Goal: Information Seeking & Learning: Understand process/instructions

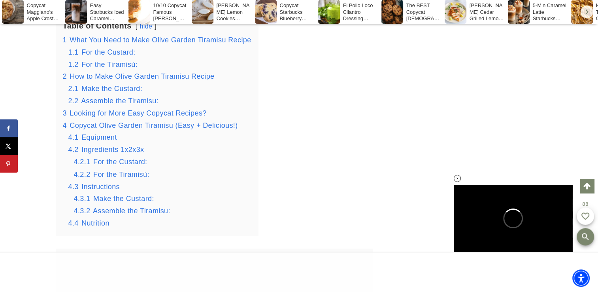
scroll to position [1320, 0]
click at [87, 92] on span "Make the Custard:" at bounding box center [111, 88] width 61 height 8
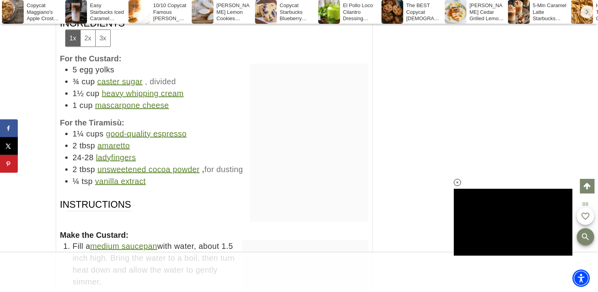
click at [109, 141] on link "amaretto" at bounding box center [113, 145] width 32 height 9
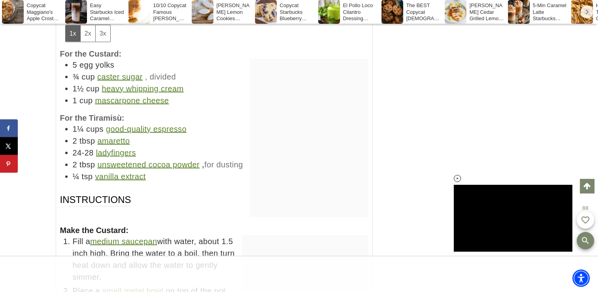
scroll to position [4509, 0]
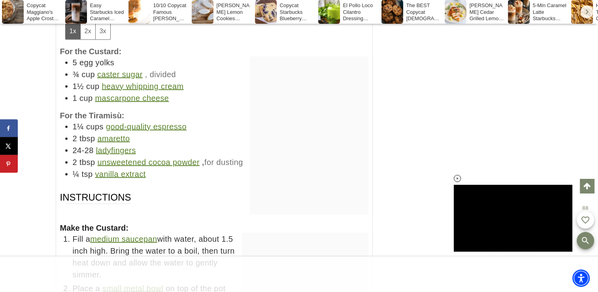
click at [144, 122] on link "good-quality espresso" at bounding box center [146, 126] width 81 height 9
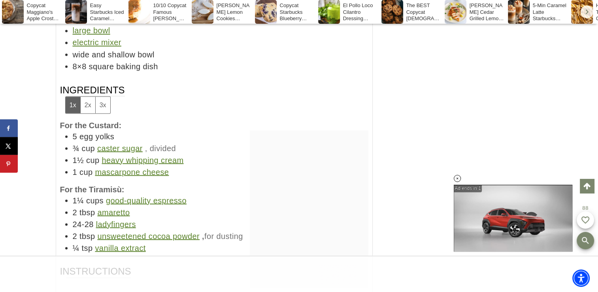
scroll to position [4440, 0]
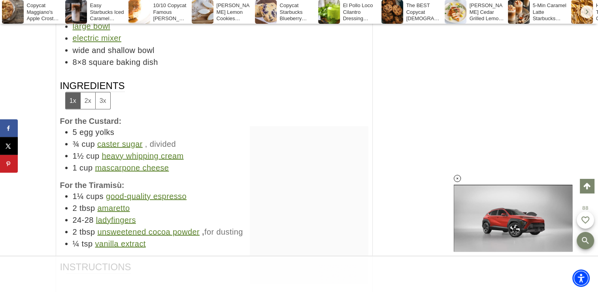
click at [109, 163] on link "mascarpone cheese" at bounding box center [132, 167] width 74 height 9
click at [108, 139] on link "caster sugar" at bounding box center [119, 143] width 45 height 9
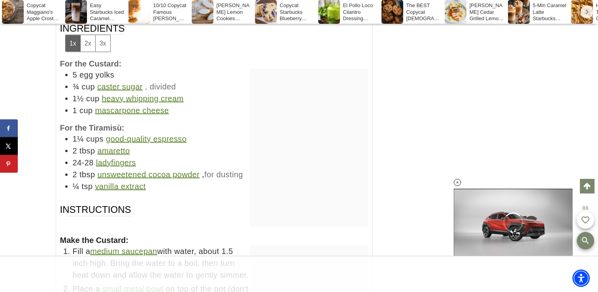
scroll to position [4527, 0]
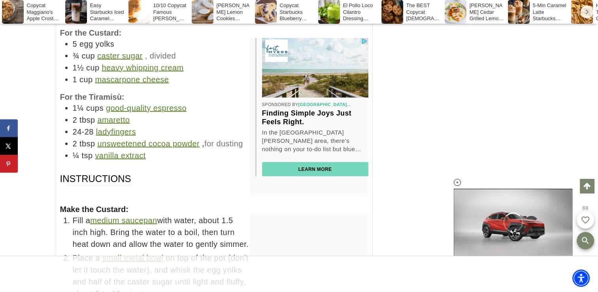
click at [106, 127] on link "ladyfingers" at bounding box center [116, 131] width 40 height 9
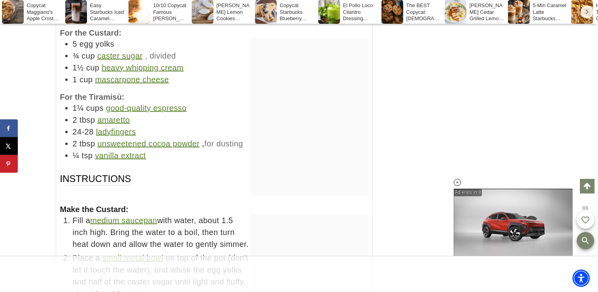
scroll to position [0, 0]
click at [112, 139] on link "unsweetened cocoa powder" at bounding box center [148, 143] width 102 height 9
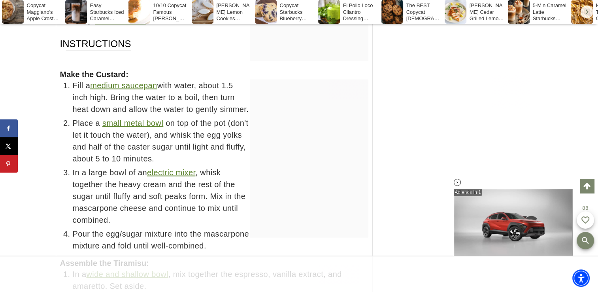
scroll to position [4666, 0]
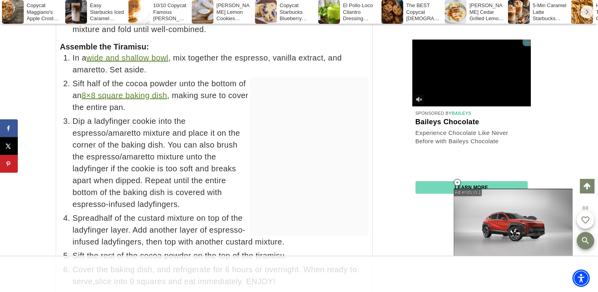
click at [77, 80] on ul "In a wide and shallow bowl , mix together the espresso, vanilla extract, and am…" at bounding box center [214, 169] width 308 height 235
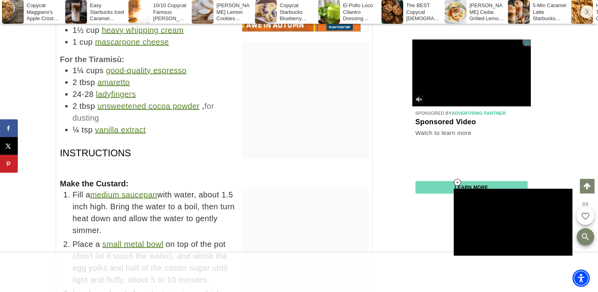
scroll to position [0, 0]
click at [107, 90] on link "ladyfingers" at bounding box center [116, 94] width 40 height 9
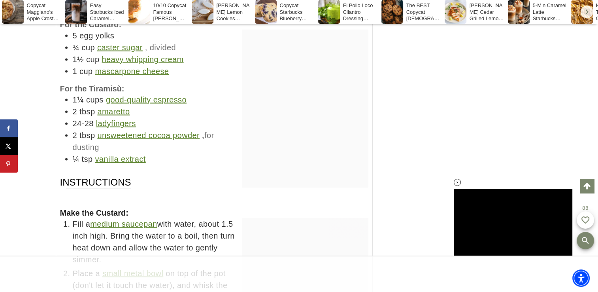
scroll to position [4534, 0]
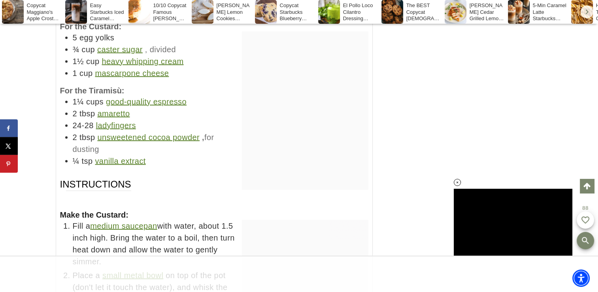
click at [121, 97] on link "good-quality espresso" at bounding box center [146, 101] width 81 height 9
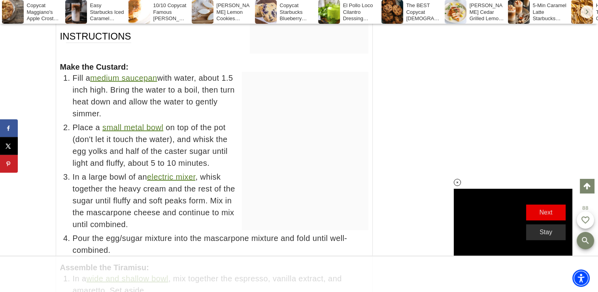
scroll to position [0, 0]
